Goal: Task Accomplishment & Management: Use online tool/utility

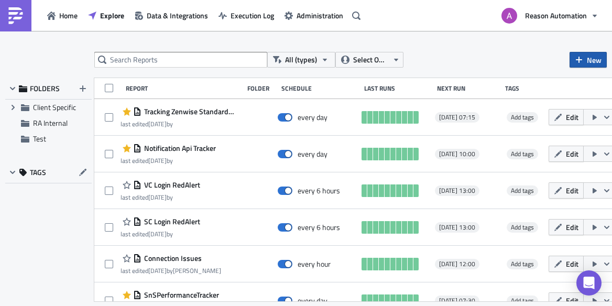
click at [575, 57] on icon "button" at bounding box center [579, 60] width 8 height 8
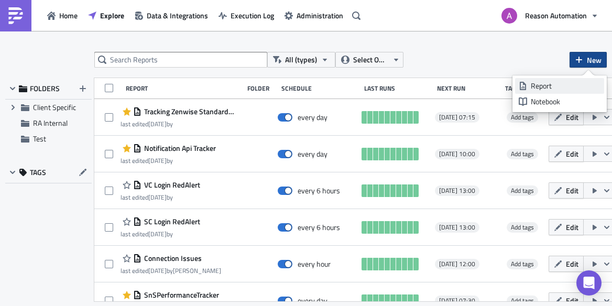
click at [558, 85] on div "Report" at bounding box center [566, 86] width 70 height 10
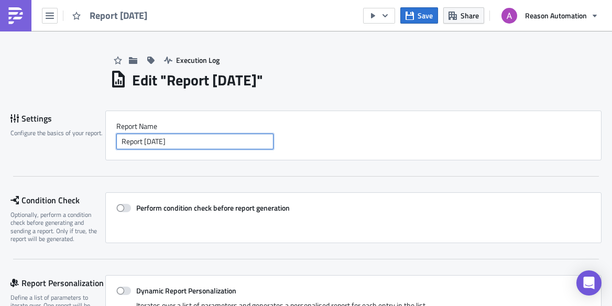
click at [163, 139] on input "Report [DATE]" at bounding box center [194, 142] width 157 height 16
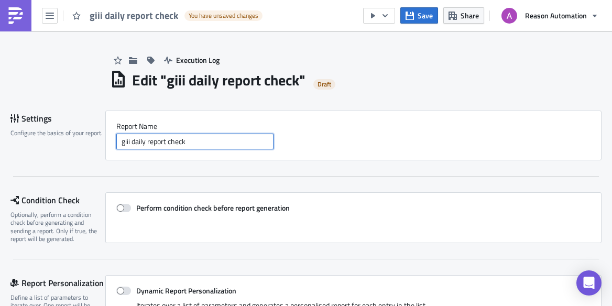
scroll to position [48, 0]
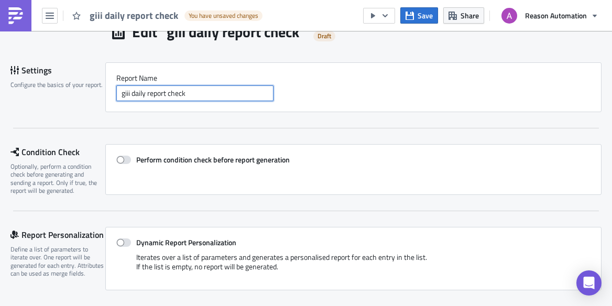
click at [150, 98] on input "giii daily report check" at bounding box center [194, 93] width 157 height 16
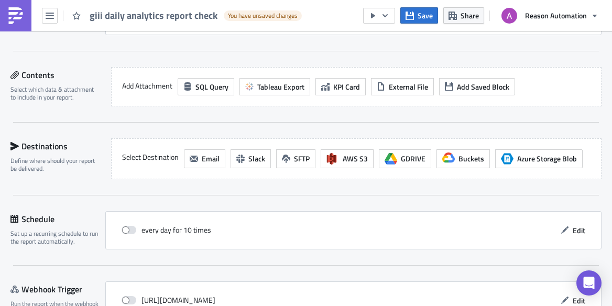
scroll to position [369, 0]
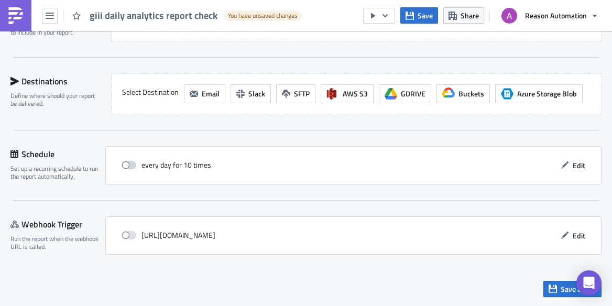
type input "giii daily analytics report check"
click at [127, 162] on span at bounding box center [129, 165] width 15 height 8
click at [127, 162] on input "checkbox" at bounding box center [127, 165] width 7 height 7
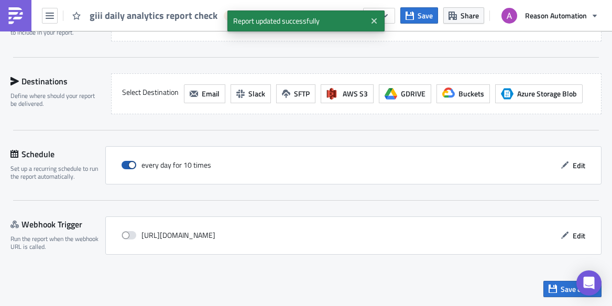
click at [131, 162] on span at bounding box center [129, 165] width 15 height 8
click at [130, 162] on input "checkbox" at bounding box center [127, 165] width 7 height 7
click at [131, 162] on span at bounding box center [129, 165] width 15 height 8
click at [130, 162] on input "checkbox" at bounding box center [127, 165] width 7 height 7
checkbox input "true"
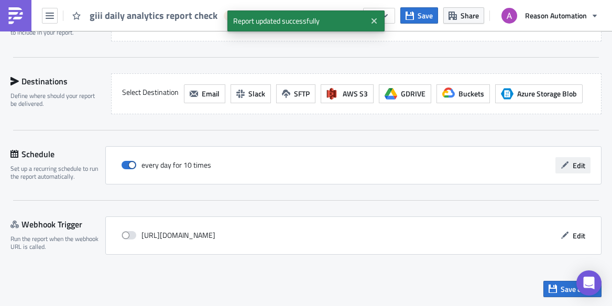
click at [578, 166] on span "Edit" at bounding box center [579, 165] width 13 height 11
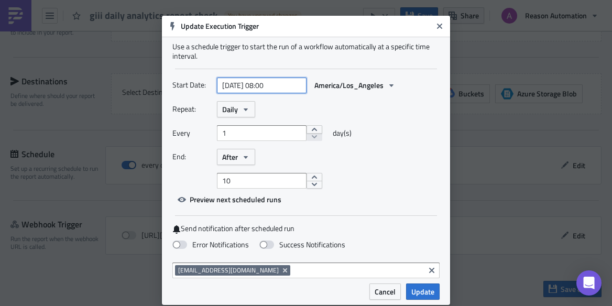
select select "8"
select select "2025"
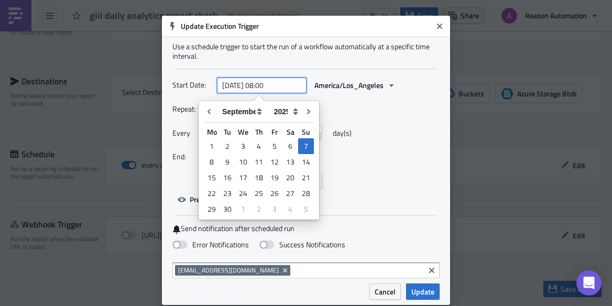
click at [262, 81] on input "[DATE] 08:00" at bounding box center [262, 86] width 90 height 16
click at [214, 160] on div "8" at bounding box center [212, 162] width 16 height 15
type input "[DATE] 08:00"
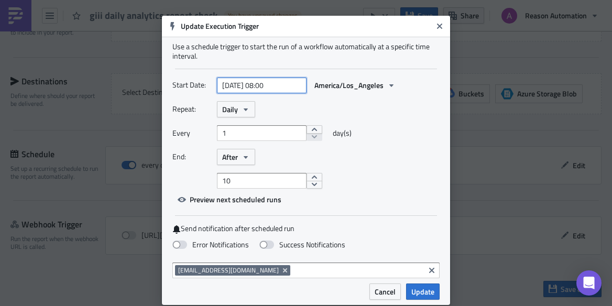
click at [270, 82] on input "[DATE] 08:00" at bounding box center [262, 86] width 90 height 16
select select "8"
select select "2025"
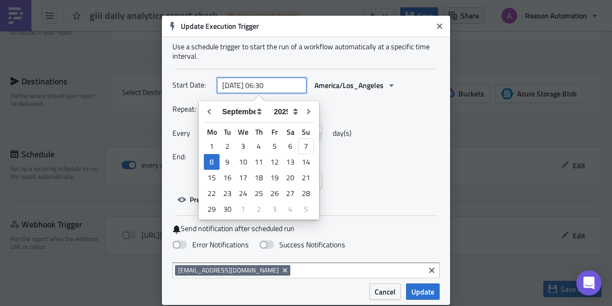
type input "[DATE] 06:30"
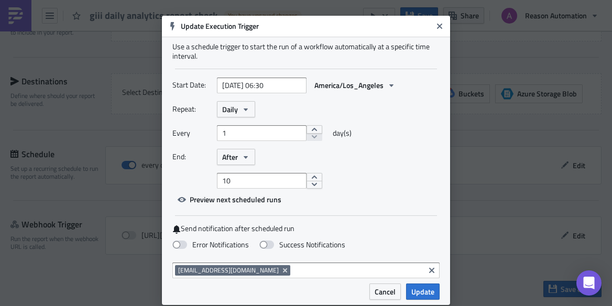
click at [371, 189] on div "Start Date: [DATE] 06:30 America/Los_Angeles Repeat: Daily Every 1 day(s) End: …" at bounding box center [305, 142] width 267 height 130
click at [240, 162] on button "After" at bounding box center [236, 157] width 38 height 16
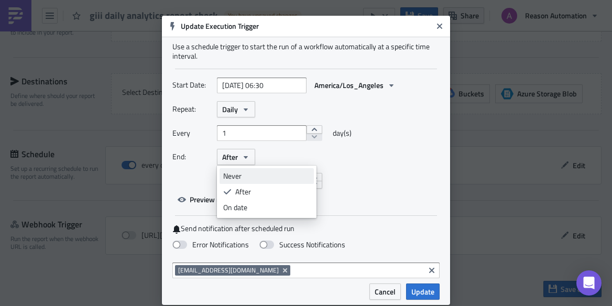
click at [240, 178] on div "Never" at bounding box center [266, 176] width 87 height 10
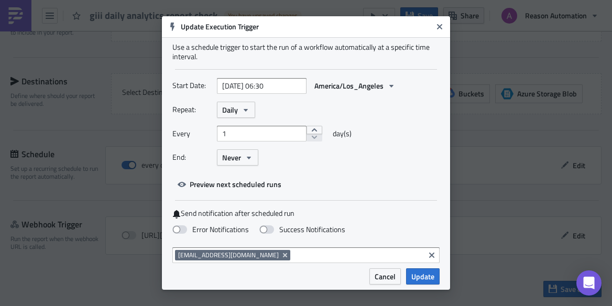
click at [419, 278] on span "Update" at bounding box center [422, 276] width 23 height 11
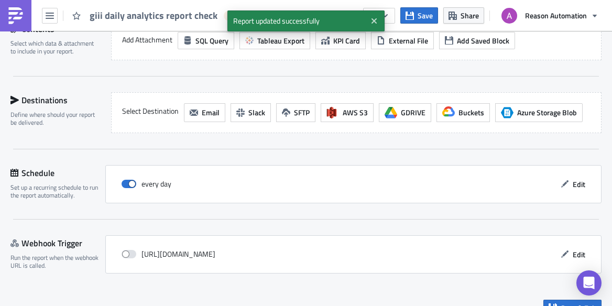
scroll to position [327, 0]
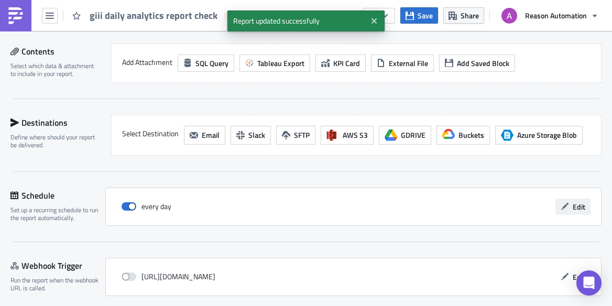
click at [571, 202] on button "Edit" at bounding box center [572, 207] width 35 height 16
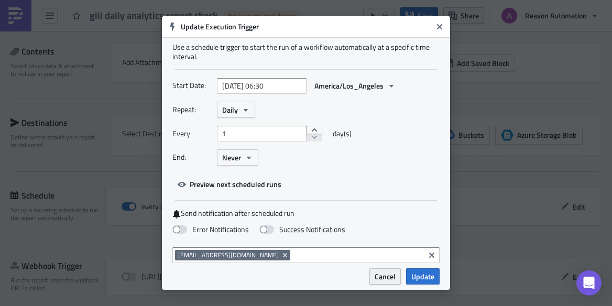
click at [378, 277] on span "Cancel" at bounding box center [385, 276] width 21 height 11
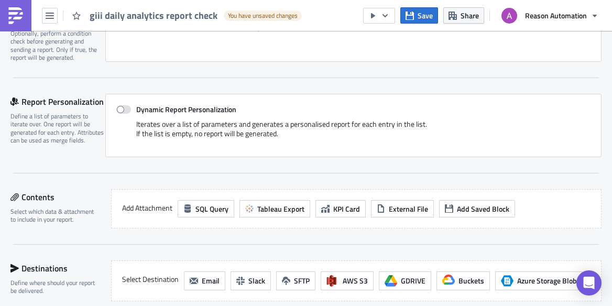
scroll to position [187, 0]
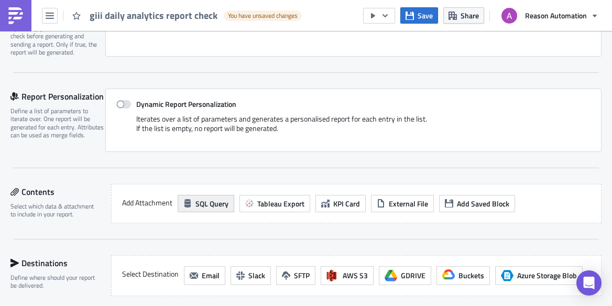
click at [210, 201] on span "SQL Query" at bounding box center [211, 203] width 33 height 11
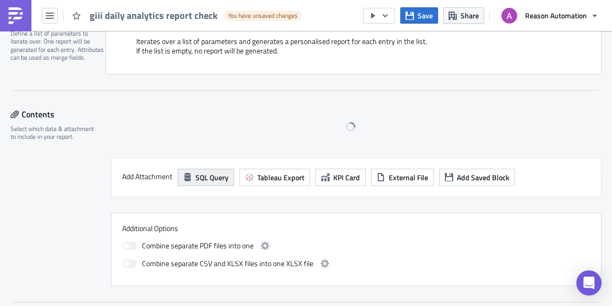
scroll to position [299, 0]
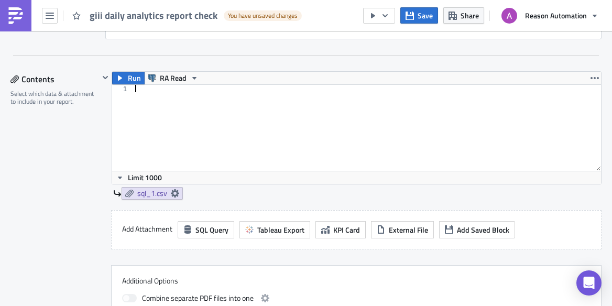
click at [196, 118] on div at bounding box center [367, 135] width 468 height 101
type textarea "Select *"
type textarea "from"
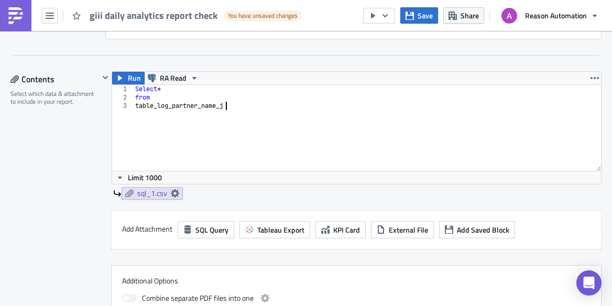
scroll to position [0, 8]
type textarea "table_log_partner_name_join"
type textarea "wher"
type textarea "e"
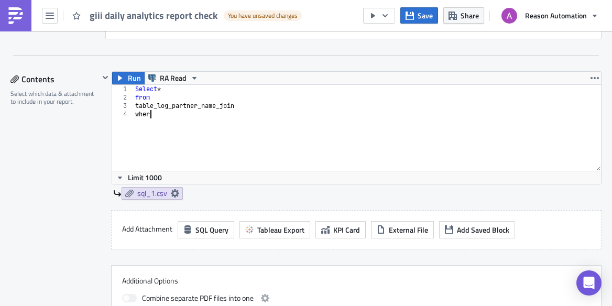
type textarea "where"
type textarea "execution_date >= current_date"
type textarea "and"
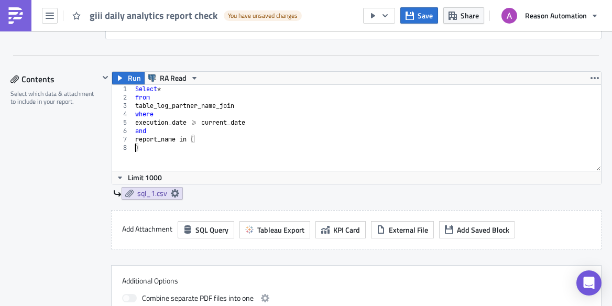
type textarea ")"
type textarea "r"
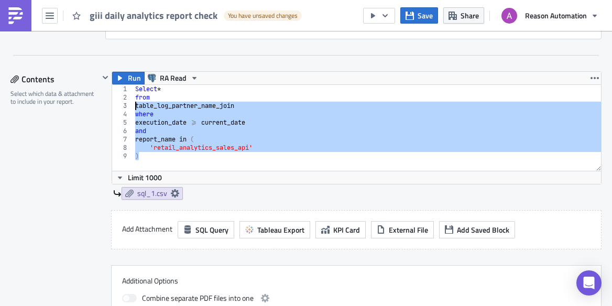
drag, startPoint x: 145, startPoint y: 159, endPoint x: 123, endPoint y: 110, distance: 54.6
click at [123, 108] on div "'retail_analytics_sales_api' 1 2 3 4 5 6 7 8 9 Select * from table_log_partner_…" at bounding box center [356, 128] width 489 height 86
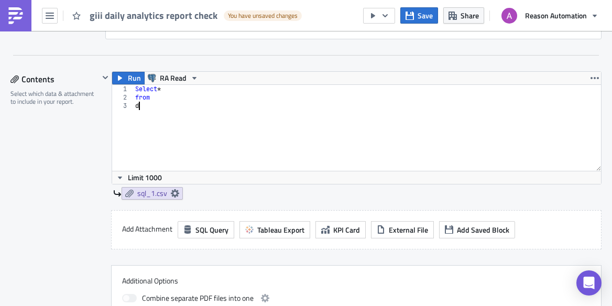
scroll to position [0, 0]
type textarea "data_health_check"
type textarea "w"
type textarea "d"
type textarea "table_log_partner_name_join"
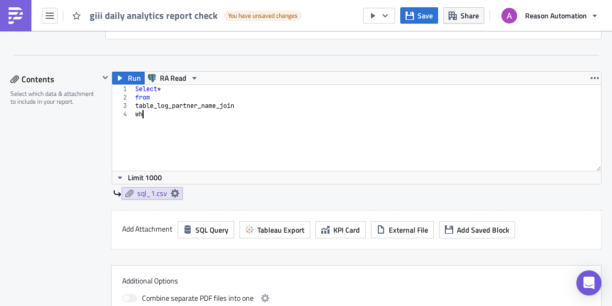
scroll to position [0, 1]
type textarea "where"
type textarea "execution_date >= current_date"
type textarea "and"
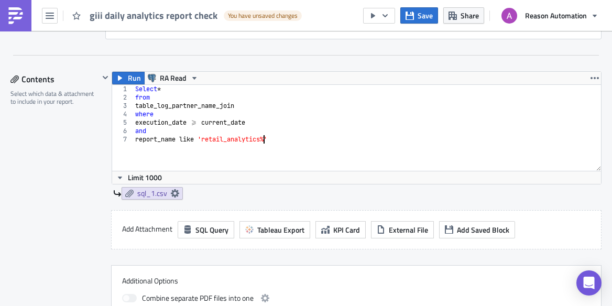
type textarea "report_name like 'retail_analytics_%'"
type textarea "and"
type textarea "report_period = 'DAILY'"
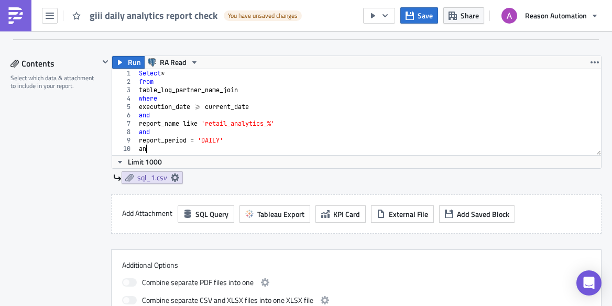
type textarea "and"
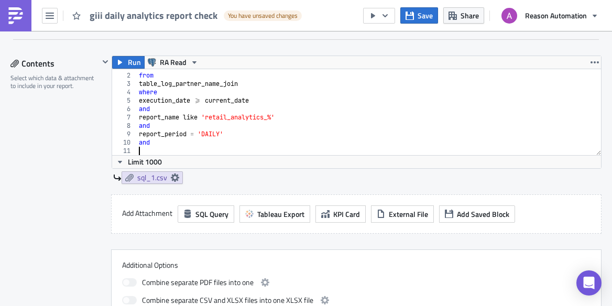
type textarea "e"
click at [270, 151] on div "Select * from table_log_partner_name_join where execution_date >= current_date …" at bounding box center [369, 114] width 464 height 103
click at [316, 151] on div "Select * from table_log_partner_name_join where execution_date >= current_date …" at bounding box center [369, 114] width 464 height 103
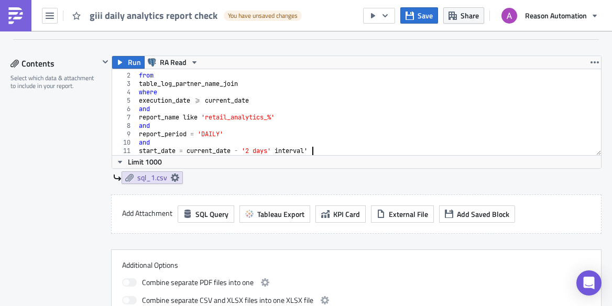
type textarea "start_date = current_date - '2 days' interval"
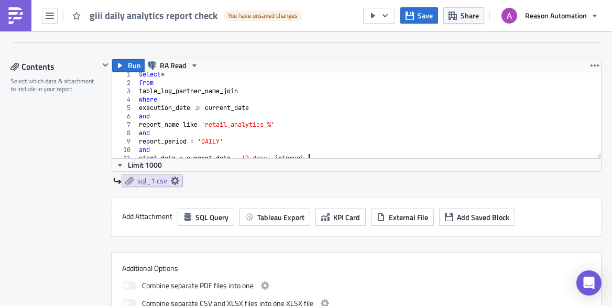
scroll to position [0, 0]
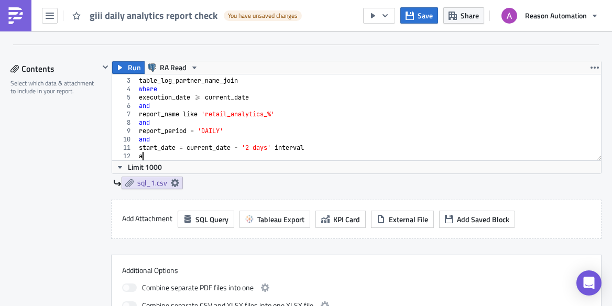
type textarea "and"
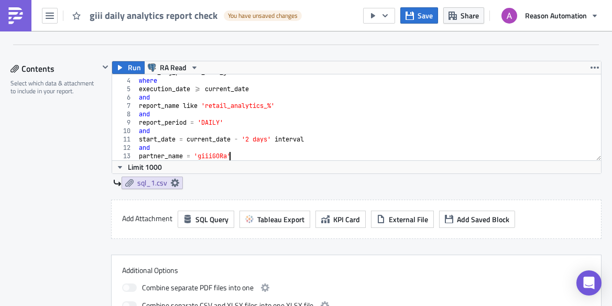
click at [238, 157] on div "table_log_partner_name_join where execution_date >= current_date and report_nam…" at bounding box center [369, 119] width 464 height 103
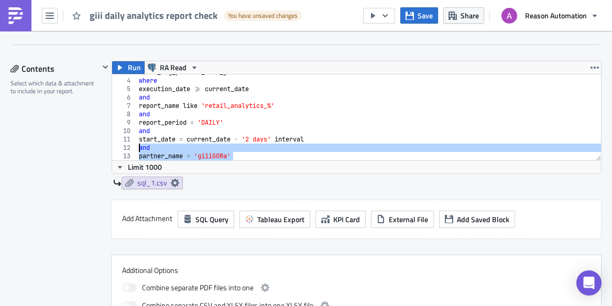
drag, startPoint x: 238, startPoint y: 157, endPoint x: 223, endPoint y: 151, distance: 16.9
click at [223, 151] on div "table_log_partner_name_join where execution_date >= current_date and report_nam…" at bounding box center [369, 119] width 464 height 103
type textarea "and partner_name = 'giiiGORa'"
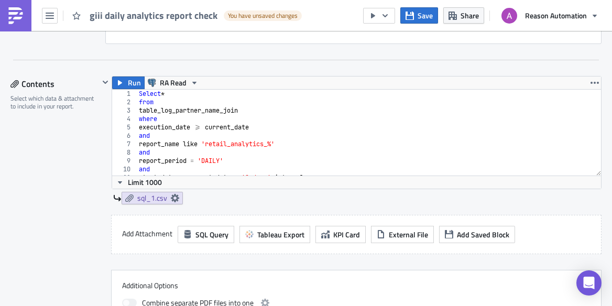
click at [258, 125] on div "Select * from table_log_partner_name_join where execution_date >= current_date …" at bounding box center [369, 141] width 464 height 103
type textarea "execution_date >= current_date"
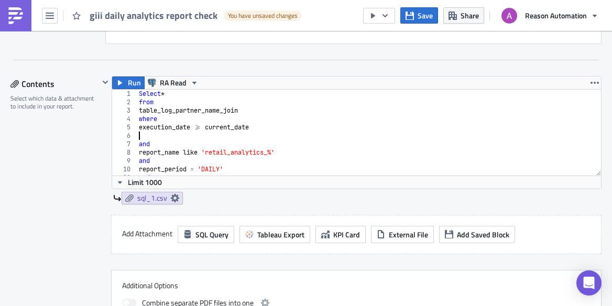
paste textarea "partner_name = 'giiiGORa'"
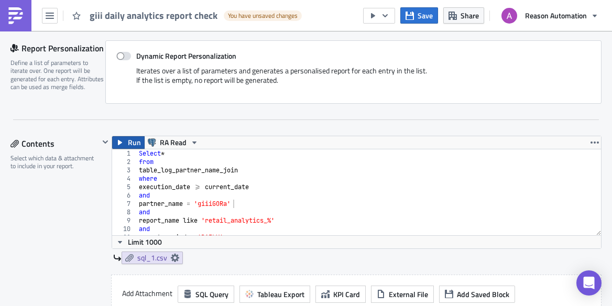
click at [126, 141] on button "Run" at bounding box center [128, 142] width 32 height 13
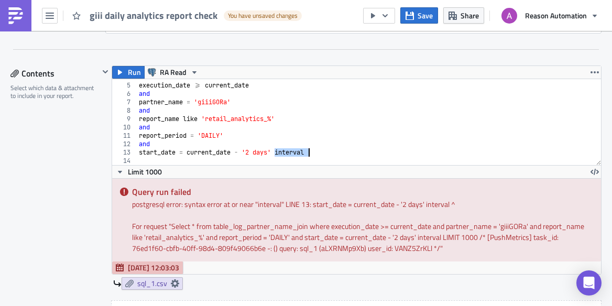
drag, startPoint x: 273, startPoint y: 154, endPoint x: 339, endPoint y: 154, distance: 65.5
click at [339, 154] on div "where execution_date >= current_date and partner_name = 'giiiGORa' and report_n…" at bounding box center [369, 124] width 464 height 103
click at [280, 150] on div "where execution_date >= current_date and partner_name = 'giiiGORa' and report_n…" at bounding box center [369, 124] width 464 height 103
drag, startPoint x: 279, startPoint y: 151, endPoint x: 312, endPoint y: 151, distance: 33.0
click at [312, 151] on div "where execution_date >= current_date and partner_name = 'giiiGORa' and report_n…" at bounding box center [369, 124] width 464 height 103
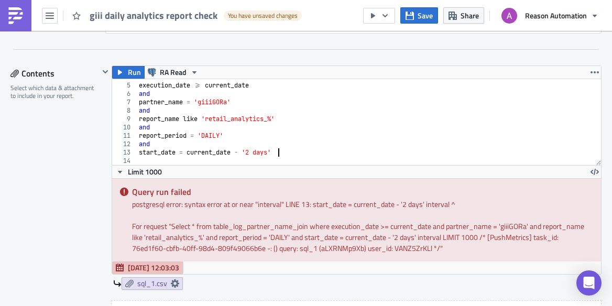
click at [245, 150] on div "where execution_date >= current_date and partner_name = 'giiiGORa' and report_n…" at bounding box center [369, 124] width 464 height 103
paste textarea "interval"
type textarea "start_date = current_date - interval '2 days'"
click at [132, 73] on span "Run" at bounding box center [134, 72] width 13 height 13
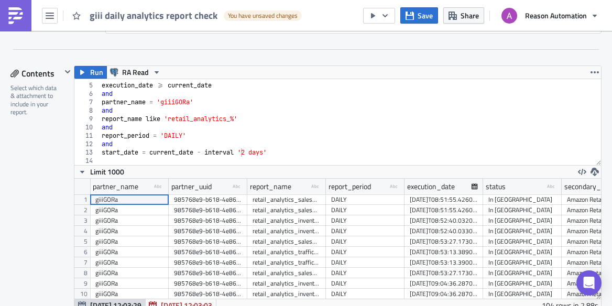
click at [303, 152] on div "where execution_date >= current_date and partner_name = 'giiiGORa' and report_n…" at bounding box center [350, 124] width 501 height 103
type textarea "and"
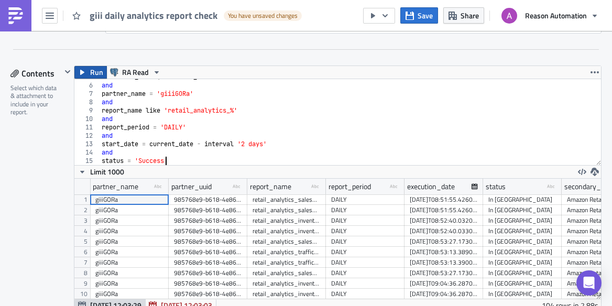
click at [81, 73] on icon "button" at bounding box center [82, 72] width 4 height 5
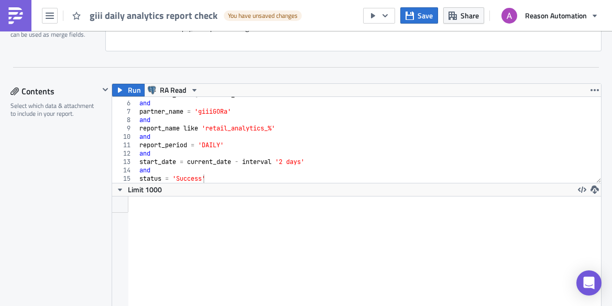
scroll to position [285, 0]
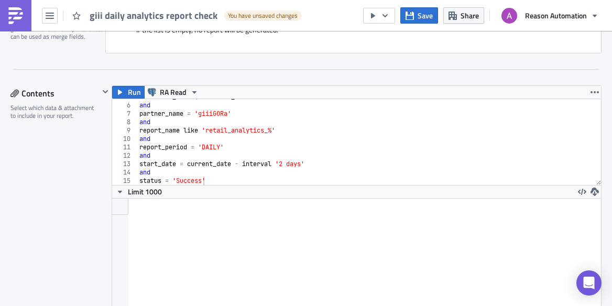
click at [160, 166] on div "execution_date >= current_date and partner_name = 'giiiGORa' and report_name li…" at bounding box center [369, 144] width 464 height 103
click at [192, 178] on div "execution_date >= current_date and partner_name = 'giiiGORa' and report_name li…" at bounding box center [369, 144] width 464 height 103
click at [121, 85] on div "Settings Configure the basics of your report. Report Nam﻿e giii daily analytics…" at bounding box center [305, 271] width 591 height 890
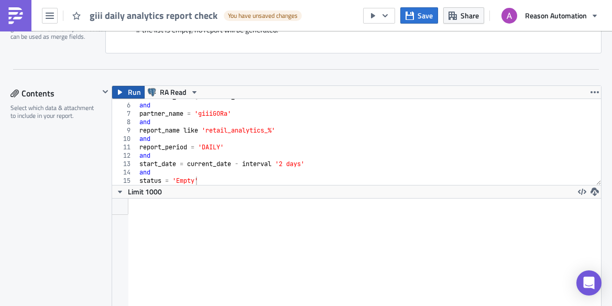
click at [117, 90] on icon "button" at bounding box center [120, 92] width 8 height 8
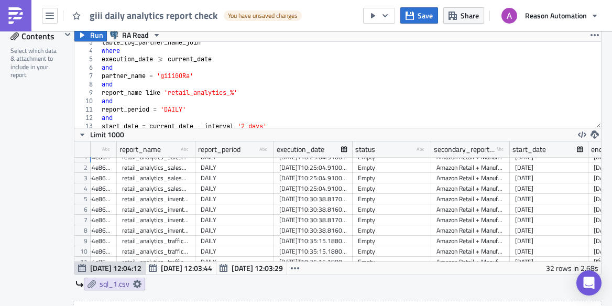
scroll to position [0, 140]
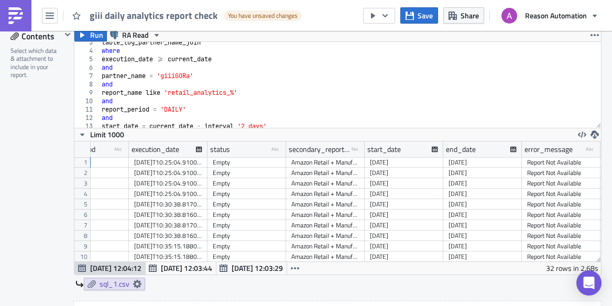
click at [223, 104] on div "table_log_partner_name_join where execution_date >= current_date and partner_na…" at bounding box center [350, 89] width 501 height 103
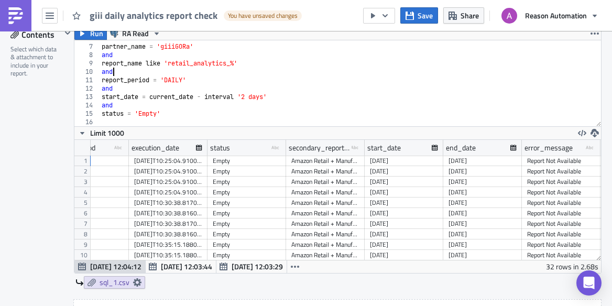
click at [149, 113] on div "and partner_name = 'giiiGORa' and report_name like 'retail_analytics_%' and rep…" at bounding box center [350, 85] width 501 height 103
click at [78, 34] on icon "button" at bounding box center [82, 33] width 8 height 8
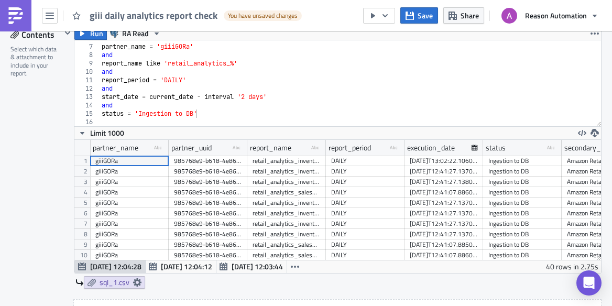
click at [452, 165] on div "[DATE]T13:02:22.106000-07:00" at bounding box center [444, 161] width 68 height 10
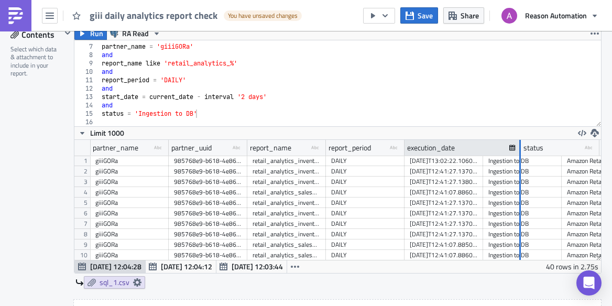
drag, startPoint x: 481, startPoint y: 155, endPoint x: 531, endPoint y: 153, distance: 49.8
click at [521, 153] on div at bounding box center [519, 148] width 3 height 16
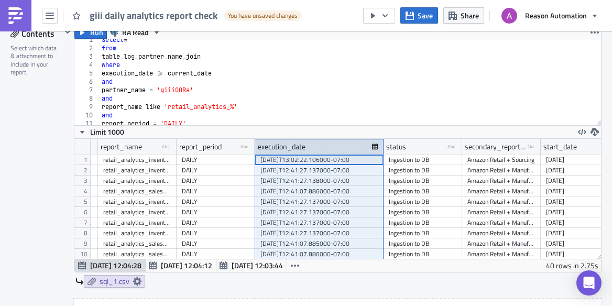
click at [375, 145] on icon at bounding box center [375, 147] width 6 height 6
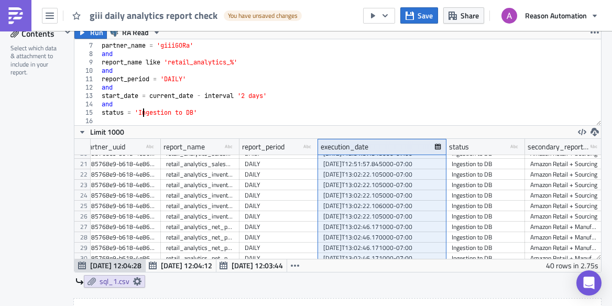
click at [145, 114] on div "and partner_name = 'giiiGORa' and report_name like 'retail_analytics_%' and rep…" at bounding box center [350, 84] width 501 height 103
drag, startPoint x: 145, startPoint y: 114, endPoint x: 191, endPoint y: 113, distance: 46.7
click at [191, 113] on div "and partner_name = 'giiiGORa' and report_name like 'retail_analytics_%' and rep…" at bounding box center [350, 84] width 501 height 103
click at [202, 115] on div "and partner_name = 'giiiGORa' and report_name like 'retail_analytics_%' and rep…" at bounding box center [350, 84] width 501 height 103
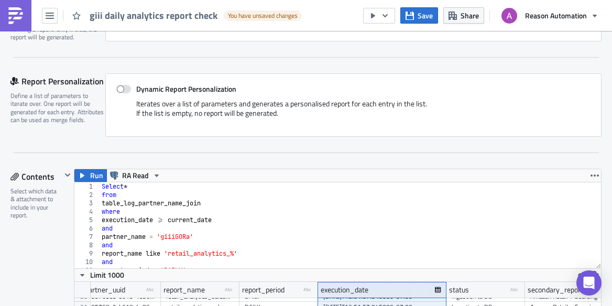
click at [101, 187] on div "Select * from table_log_partner_name_join where execution_date >= current_date …" at bounding box center [350, 233] width 501 height 103
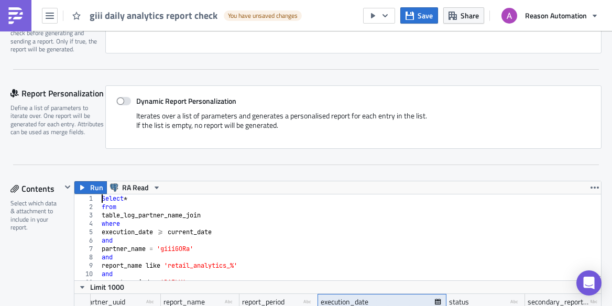
click at [137, 198] on div "Select * from table_log_partner_name_join where execution_date >= current_date …" at bounding box center [350, 245] width 501 height 103
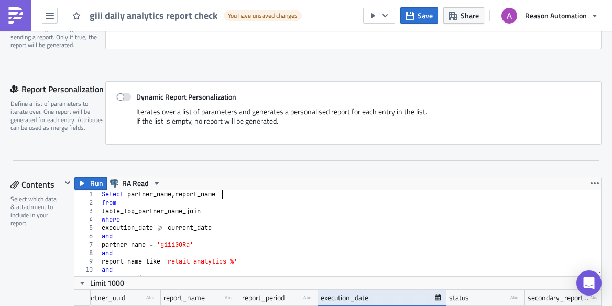
click at [101, 195] on div "Select partner_name , report_name from table_log_partner_name_join where execut…" at bounding box center [350, 241] width 501 height 103
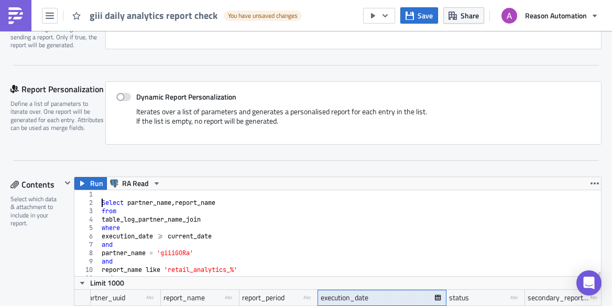
type textarea "Select partner_name, report_name"
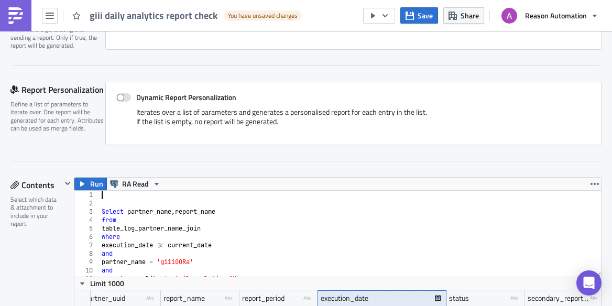
click at [237, 212] on div "Select partner_name , report_name from table_log_partner_name_join where execut…" at bounding box center [350, 242] width 501 height 103
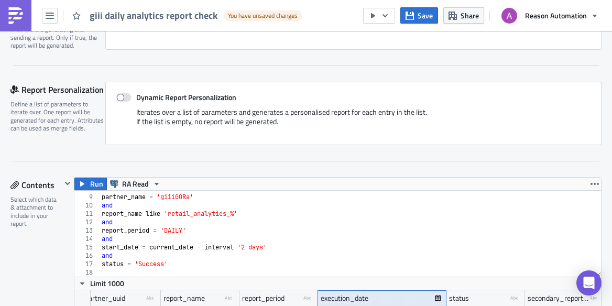
click at [198, 261] on div "and partner_name = 'giiiGORa' and report_name like 'retail_analytics_%' and rep…" at bounding box center [350, 235] width 501 height 103
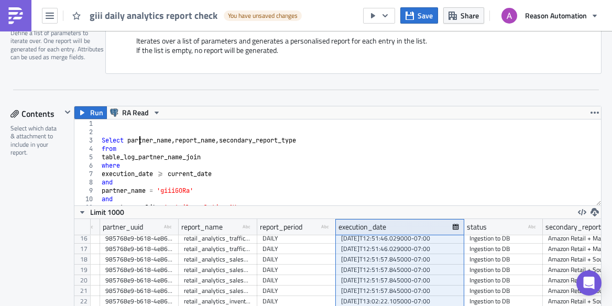
click at [138, 139] on div "Select partner_name , report_name , secondary_report_type from table_log_partne…" at bounding box center [350, 170] width 501 height 103
type textarea "Select partner_name, report_name, secondary_report_type"
drag, startPoint x: 138, startPoint y: 139, endPoint x: 341, endPoint y: 139, distance: 202.8
click at [341, 139] on div "Select partner_name , report_name , secondary_report_type from table_log_partne…" at bounding box center [350, 170] width 501 height 103
click at [163, 125] on div "Select partner_name , report_name , secondary_report_type from table_log_partne…" at bounding box center [350, 170] width 501 height 103
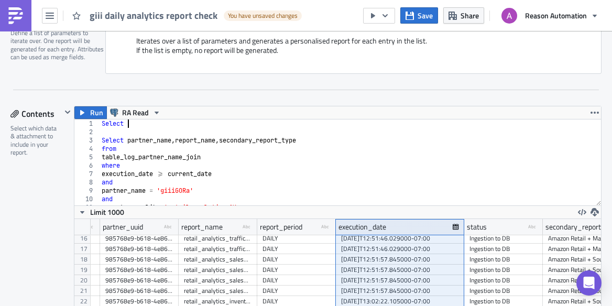
paste textarea "partner_name, report_name, secondary_report_type"
click at [241, 121] on div "Select partner_name , report_name , secondary_report_type Select partner_name ,…" at bounding box center [350, 170] width 501 height 103
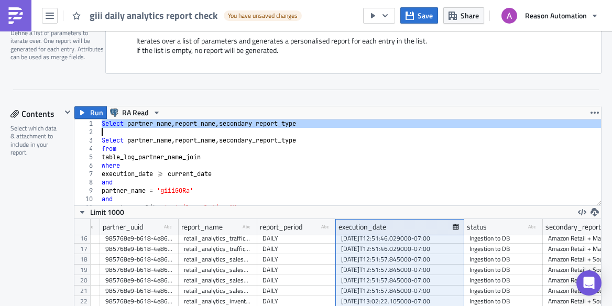
drag, startPoint x: 241, startPoint y: 121, endPoint x: 237, endPoint y: 132, distance: 11.3
click at [237, 132] on div "Select partner_name , report_name , secondary_report_type Select partner_name ,…" at bounding box center [350, 170] width 501 height 103
type textarea "Select partner_name, report_name, secondary_report_type"
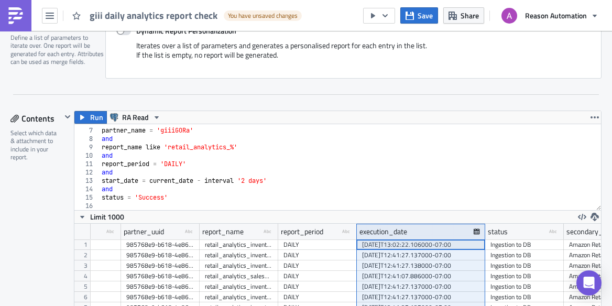
scroll to position [48, 0]
click at [180, 197] on div "and partner_name = 'giiiGORa' and report_name like 'retail_analytics_%' and rep…" at bounding box center [350, 169] width 501 height 103
type textarea "status = 'Success'"
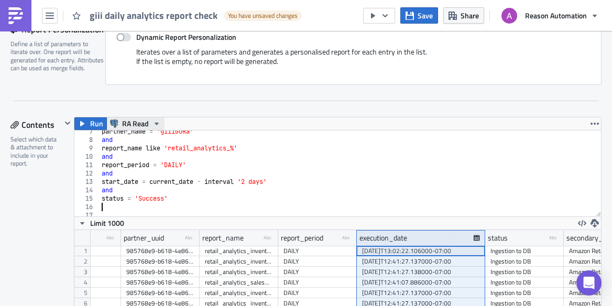
scroll to position [256, 0]
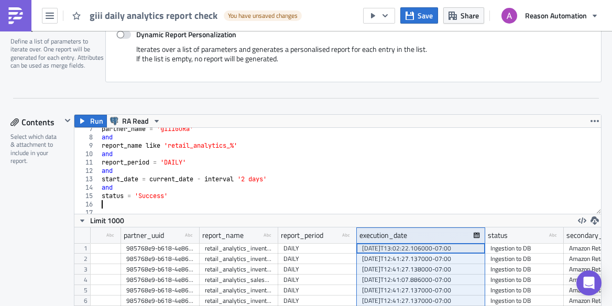
type textarea "g"
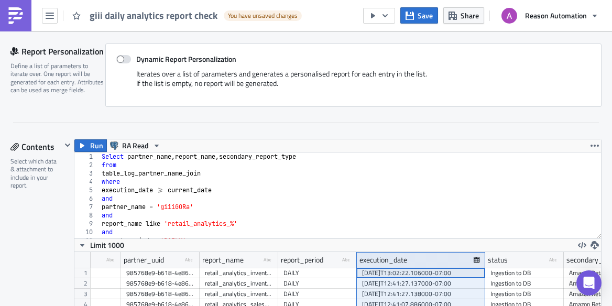
scroll to position [225, 0]
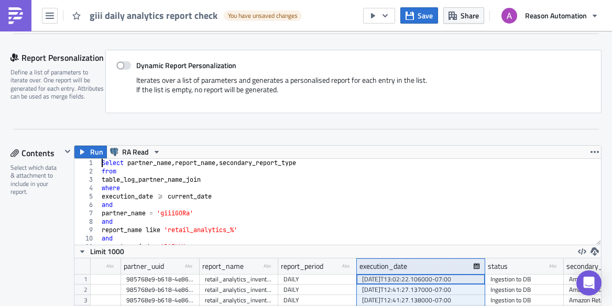
click at [102, 163] on div "Select partner_name , report_name , secondary_report_type from table_log_partne…" at bounding box center [350, 210] width 501 height 103
type textarea "Select partner_name, report_name, secondary_report_type"
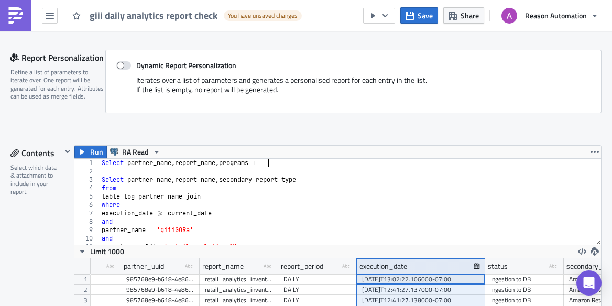
scroll to position [0, 13]
click at [242, 165] on div "Select partner_name , report_name , programs + Select partner_name , report_nam…" at bounding box center [350, 210] width 501 height 103
drag, startPoint x: 242, startPoint y: 164, endPoint x: 277, endPoint y: 164, distance: 35.1
click at [277, 164] on div "Select partner_name , report_name , programs + Select partner_name , report_nam…" at bounding box center [350, 210] width 501 height 103
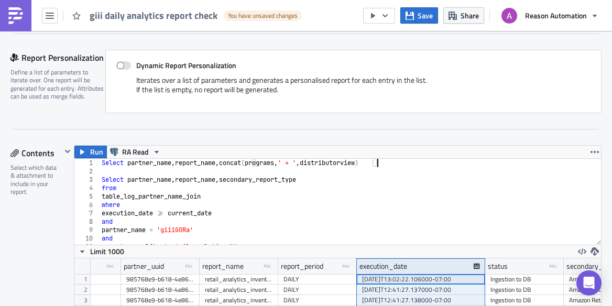
type textarea "Select partner_name, report_name, concat(programs, ' + ', distributorviews)"
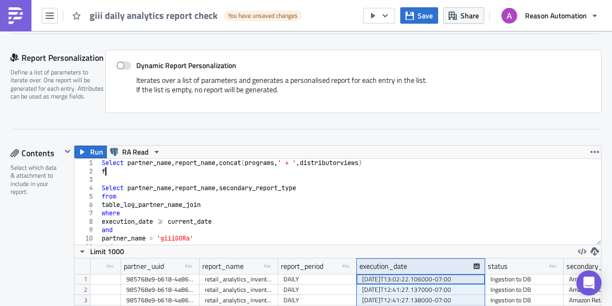
scroll to position [0, 0]
type textarea "from"
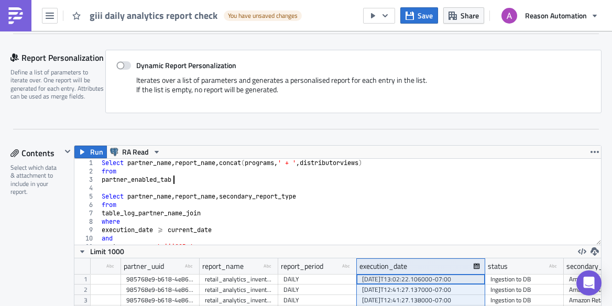
type textarea "partner_enabled_tables"
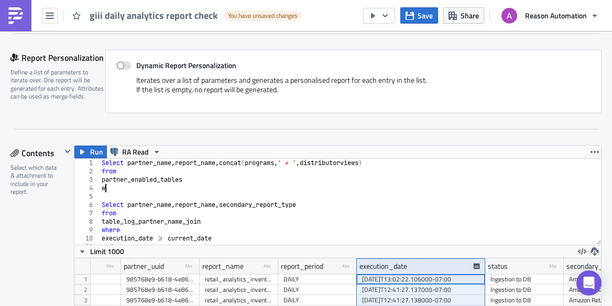
scroll to position [0, 1]
type textarea "where"
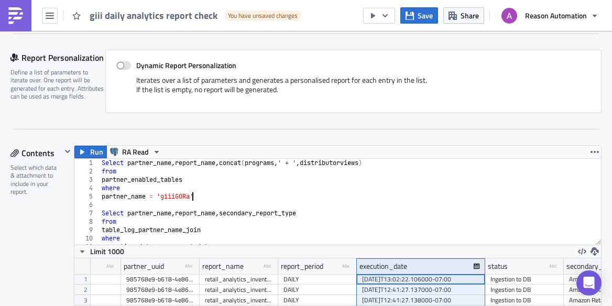
type textarea "partner_name = 'giiiGORa'"
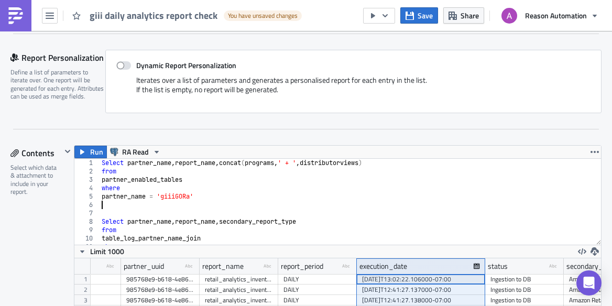
type textarea "and"
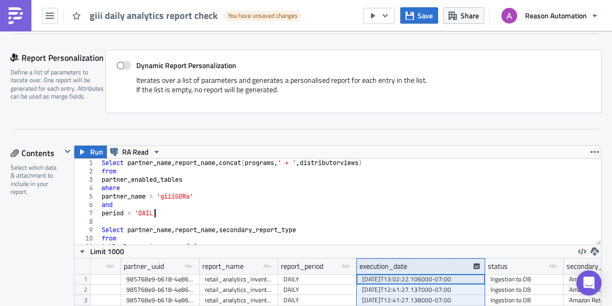
type textarea "period = 'DAILY'"
click at [154, 221] on div "Select partner_name , report_name , concat ( programs , ' + ' , distributorview…" at bounding box center [350, 210] width 501 height 103
click at [142, 166] on div "Select partner_name , report_name , concat ( programs , ' + ' , distributorview…" at bounding box center [350, 210] width 501 height 103
drag, startPoint x: 142, startPoint y: 166, endPoint x: 214, endPoint y: 166, distance: 71.8
click at [214, 166] on div "Select partner_name , report_name , concat ( programs , ' + ' , distributorview…" at bounding box center [350, 210] width 501 height 103
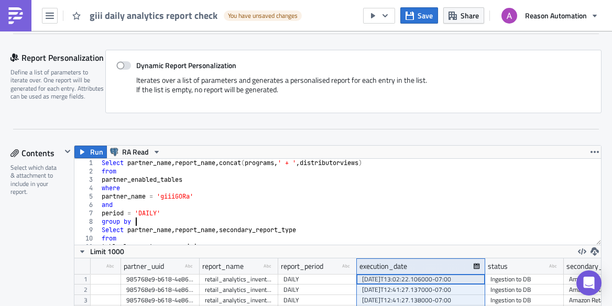
click at [164, 220] on div "Select partner_name , report_name , concat ( programs , ' + ' , distributorview…" at bounding box center [350, 210] width 501 height 103
paste textarea "partner_name, report_name"
type textarea "group by partner_name, report_name"
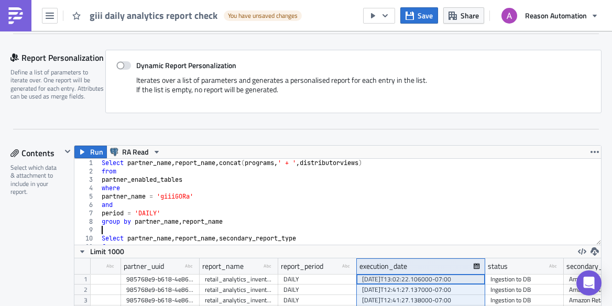
type textarea "u"
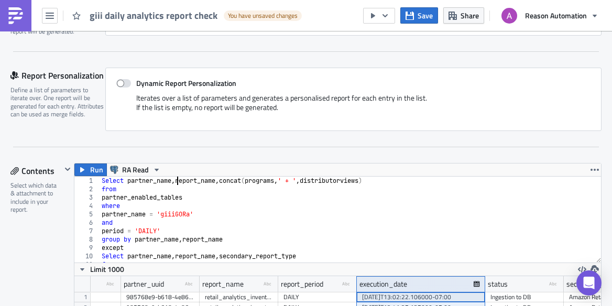
click at [177, 180] on div "Select partner_name , report_name , concat ( programs , ' + ' , distributorview…" at bounding box center [350, 228] width 501 height 103
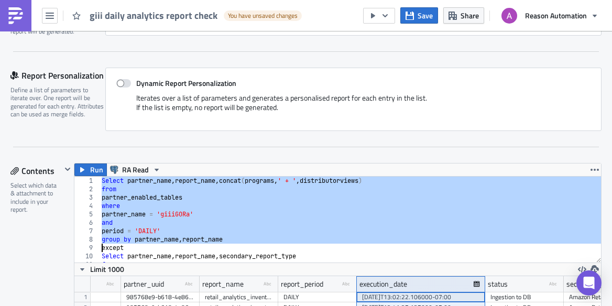
drag, startPoint x: 177, startPoint y: 180, endPoint x: 180, endPoint y: 239, distance: 59.3
click at [180, 239] on div "Select partner_name , report_name , concat ( programs , ' + ' , distributorview…" at bounding box center [350, 228] width 501 height 103
click at [223, 238] on div "Select partner_name , report_name , concat ( programs , ' + ' , distributorview…" at bounding box center [350, 228] width 501 height 103
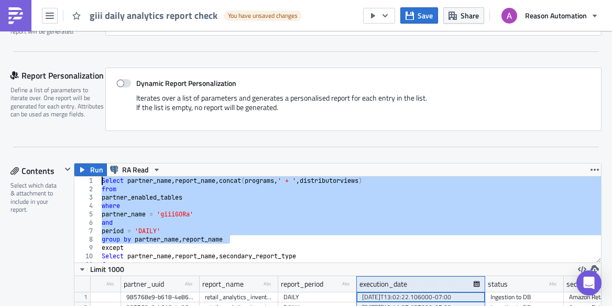
drag, startPoint x: 244, startPoint y: 238, endPoint x: 46, endPoint y: 118, distance: 231.7
type textarea "Select partner_name, report_name, concat(programs, ' + ', distributorviews) from"
paste textarea
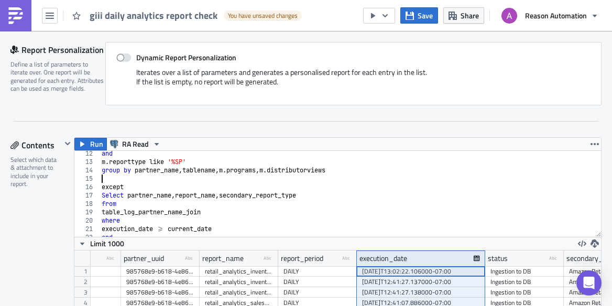
scroll to position [97, 0]
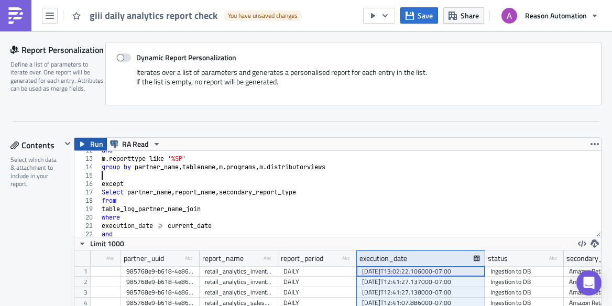
click at [89, 144] on button "Run" at bounding box center [90, 144] width 32 height 13
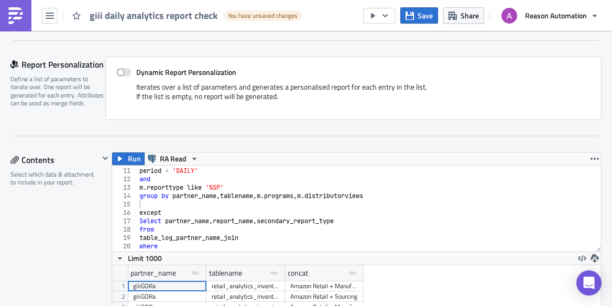
scroll to position [82, 0]
click at [204, 224] on div "and period = 'DAILY' and m . reporttype like '%SP' group by partner_name , tabl…" at bounding box center [369, 210] width 464 height 103
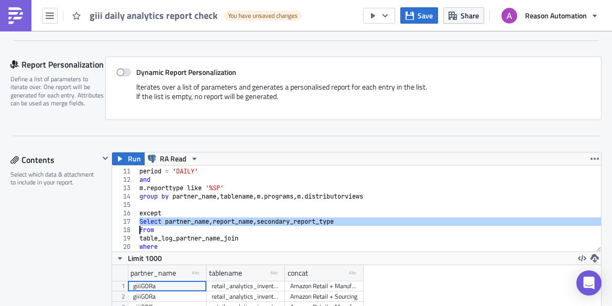
click at [204, 224] on div "and period = 'DAILY' and m . reporttype like '%SP' group by partner_name , tabl…" at bounding box center [369, 210] width 464 height 103
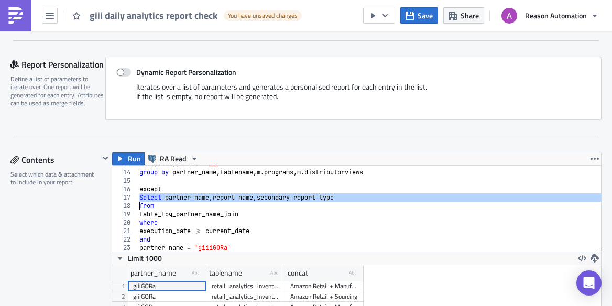
click at [193, 196] on div "m . reporttype like '%SP' group by partner_name , tablename , m . programs , m …" at bounding box center [369, 211] width 464 height 103
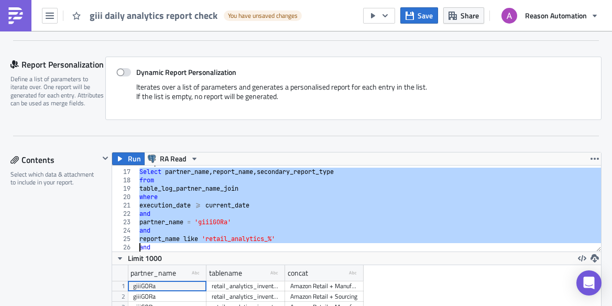
scroll to position [182, 0]
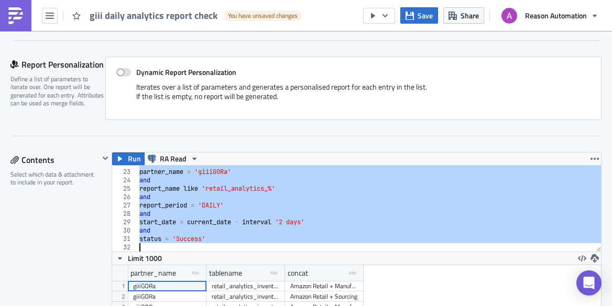
drag, startPoint x: 193, startPoint y: 196, endPoint x: 196, endPoint y: 238, distance: 41.5
click at [196, 238] on div "and partner_name = 'giiiGORa' and report_name like 'retail_analytics_%' and rep…" at bounding box center [369, 210] width 464 height 103
click at [270, 224] on div "and partner_name = 'giiiGORa' and report_name like 'retail_analytics_%' and rep…" at bounding box center [369, 210] width 464 height 103
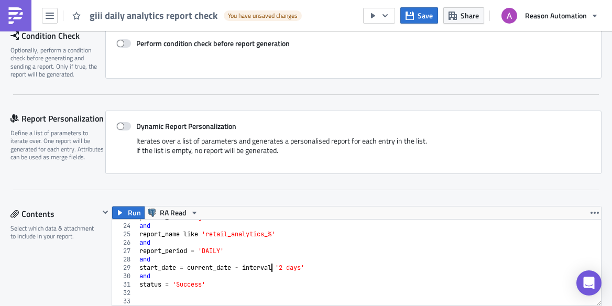
scroll to position [316, 0]
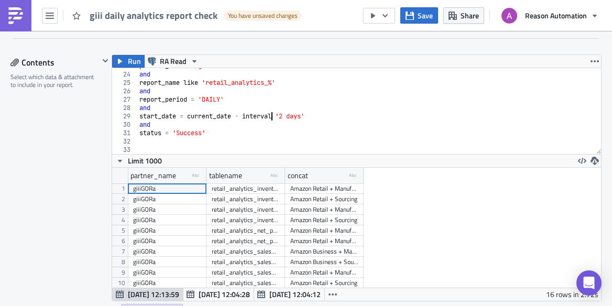
click at [235, 133] on div "partner_name = 'giiiGORa' and report_name like 'retail_analytics_%' and report_…" at bounding box center [369, 113] width 464 height 103
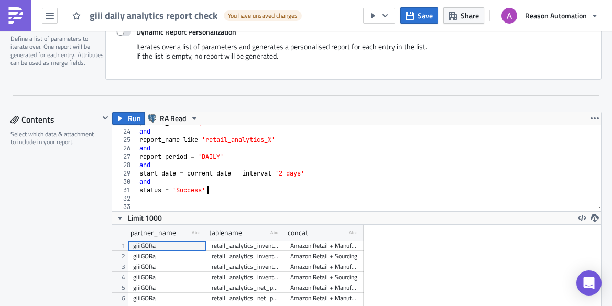
scroll to position [191, 0]
click at [130, 119] on span "Run" at bounding box center [134, 118] width 13 height 13
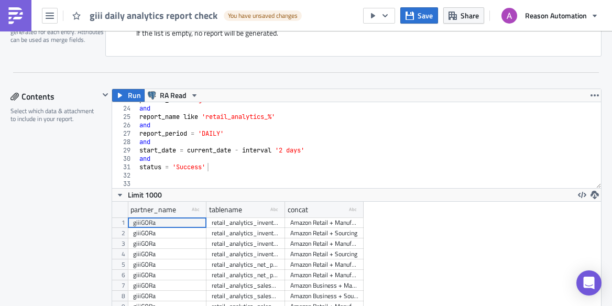
scroll to position [286, 0]
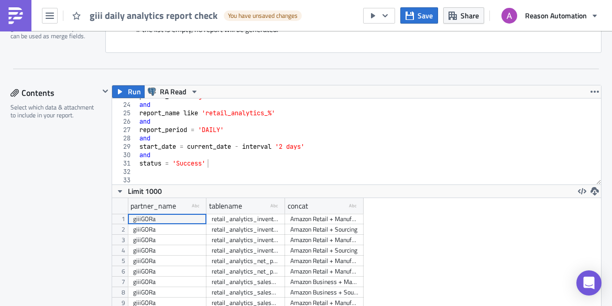
click at [242, 168] on div "partner_name = 'giiiGORa' and report_name like 'retail_analytics_%' and report_…" at bounding box center [369, 143] width 464 height 103
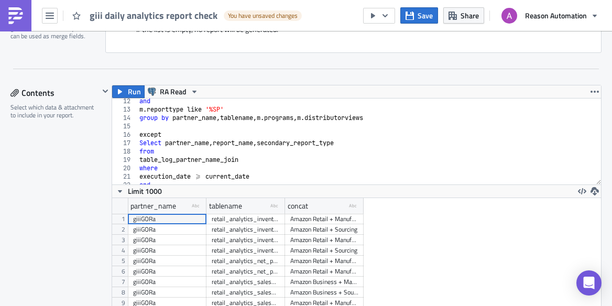
scroll to position [73, 0]
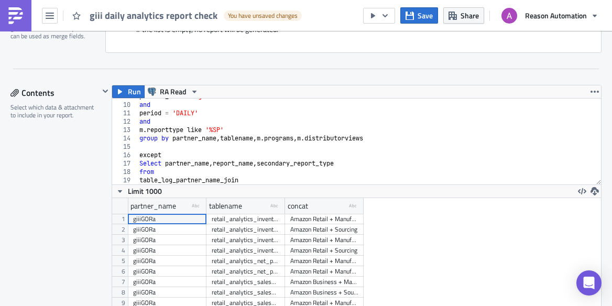
click at [213, 153] on div "partner_name = 'giiiGORa' and period = 'DAILY' and m . reporttype like '%SP' gr…" at bounding box center [369, 143] width 464 height 103
type textarea "except"
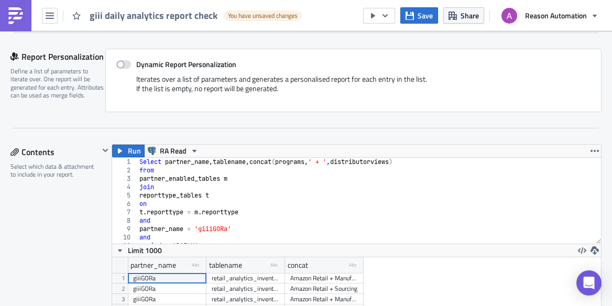
scroll to position [219, 0]
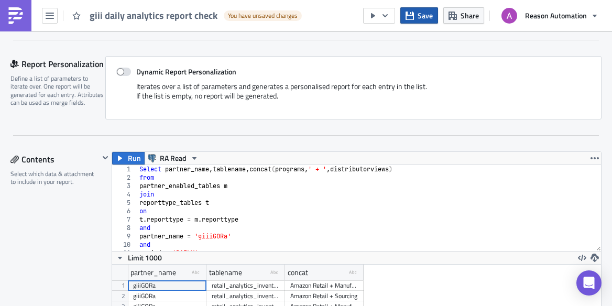
click at [414, 18] on button "Save" at bounding box center [419, 15] width 38 height 16
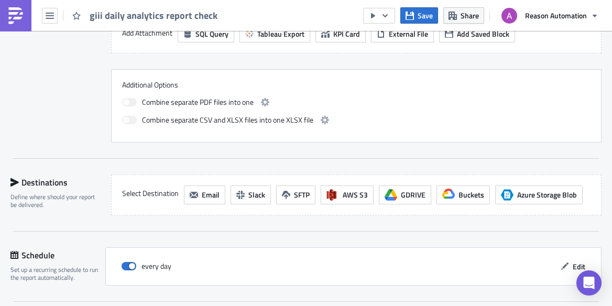
scroll to position [642, 0]
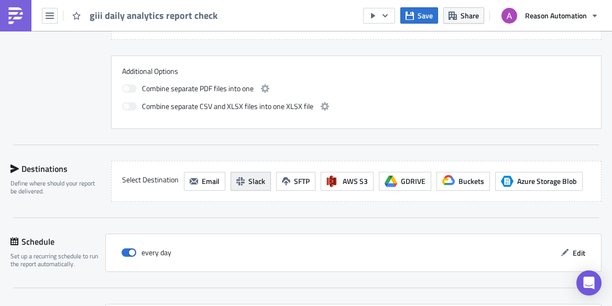
click at [253, 181] on span "Slack" at bounding box center [256, 181] width 17 height 11
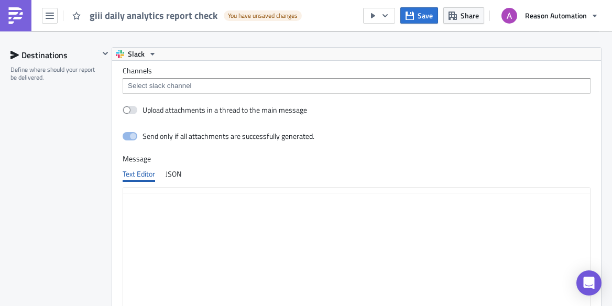
scroll to position [0, 0]
click at [202, 89] on input at bounding box center [356, 86] width 462 height 10
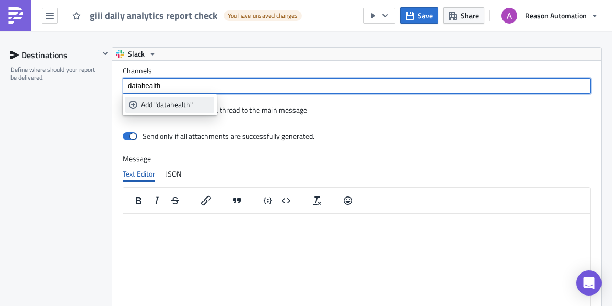
type input "datahealth"
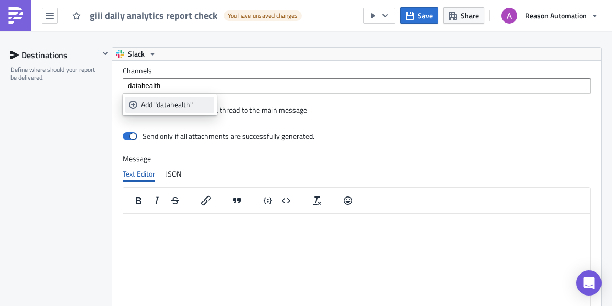
click at [180, 101] on div "Add "datahealth"" at bounding box center [176, 105] width 70 height 10
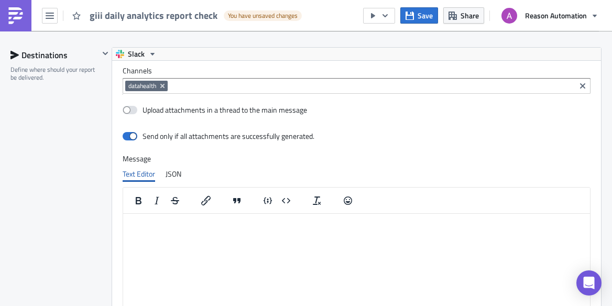
click at [150, 88] on span "datahealth" at bounding box center [142, 86] width 28 height 8
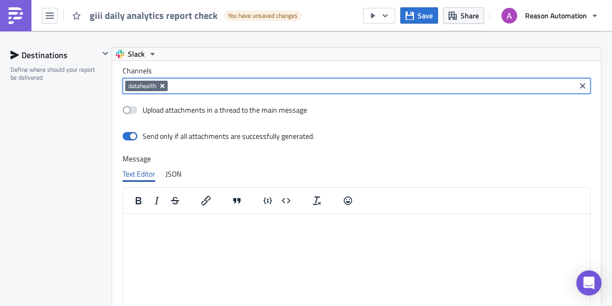
click at [165, 87] on icon "Remove Tag" at bounding box center [162, 86] width 4 height 4
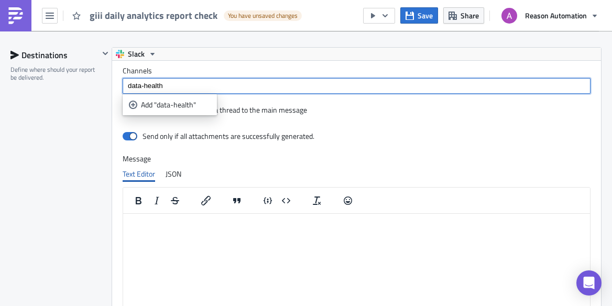
type input "data-health"
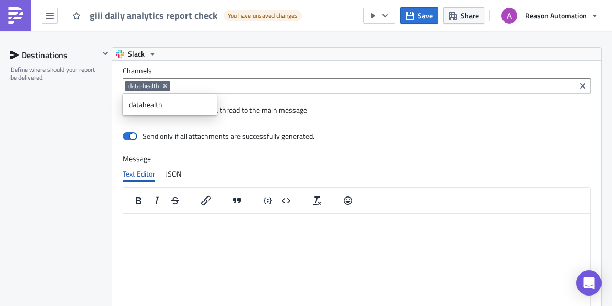
click at [212, 230] on html at bounding box center [356, 221] width 467 height 17
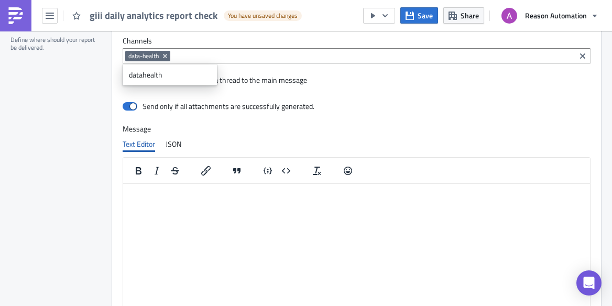
scroll to position [787, 0]
click at [93, 18] on span "giii daily analytics report check" at bounding box center [154, 15] width 129 height 14
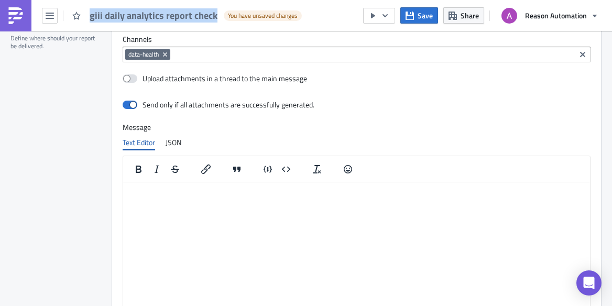
drag, startPoint x: 93, startPoint y: 18, endPoint x: 210, endPoint y: 15, distance: 117.4
click at [210, 15] on span "giii daily analytics report check" at bounding box center [154, 15] width 129 height 14
copy span "giii daily analytics report check"
click at [196, 191] on p "Rich Text Area. Press ALT-0 for help." at bounding box center [356, 190] width 458 height 8
paste body "Rich Text Area. Press ALT-0 for help."
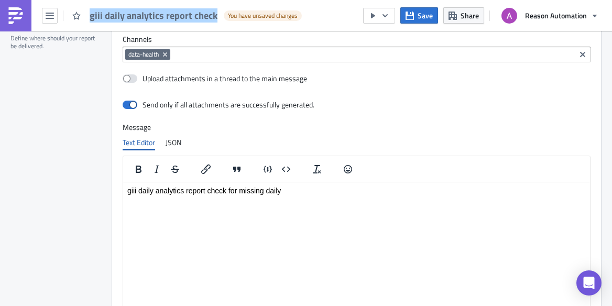
click at [272, 189] on p "giii daily analytics report check for missing daily" at bounding box center [356, 190] width 458 height 8
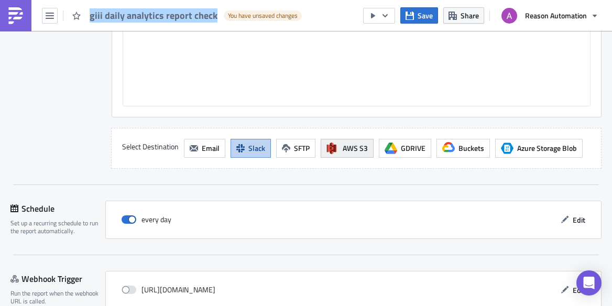
scroll to position [992, 0]
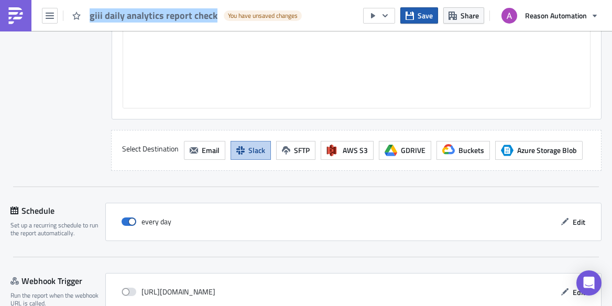
click at [413, 9] on button "Save" at bounding box center [419, 15] width 38 height 16
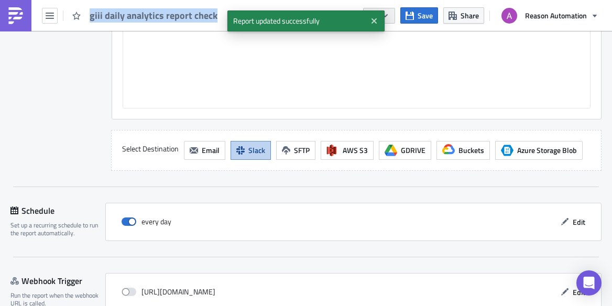
click at [391, 16] on button "button" at bounding box center [379, 16] width 32 height 16
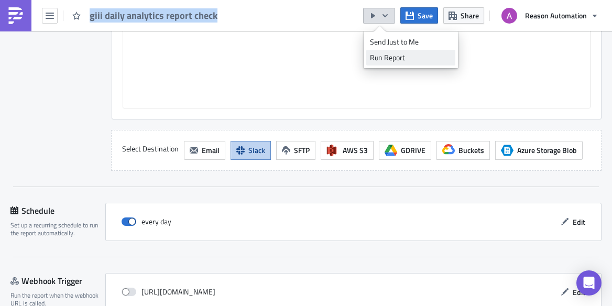
click at [391, 59] on div "Run Report" at bounding box center [411, 57] width 82 height 10
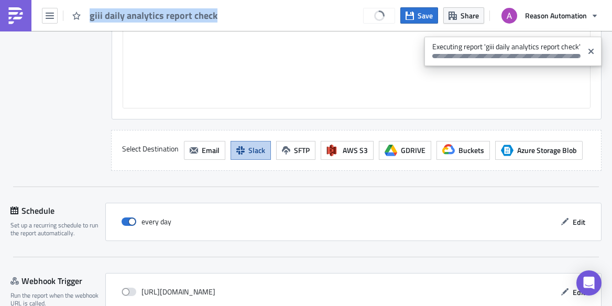
scroll to position [1049, 0]
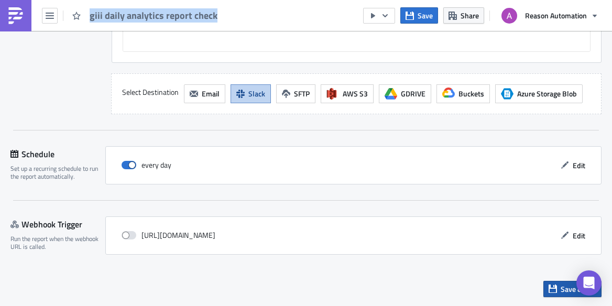
click at [553, 292] on icon "button" at bounding box center [553, 288] width 8 height 8
